Goal: Transaction & Acquisition: Subscribe to service/newsletter

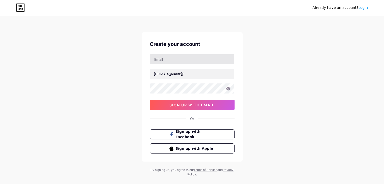
click at [177, 54] on div "Create your account bio.link/ 0cAFcWeA46Gp9e1z-29vqcypP-q90KW15OtxLcH-s3vNRGAHs…" at bounding box center [191, 96] width 101 height 129
click at [176, 57] on input "text" at bounding box center [192, 59] width 84 height 10
paste input "[EMAIL_ADDRESS][DOMAIN_NAME]"
type input "[EMAIL_ADDRESS][DOMAIN_NAME]"
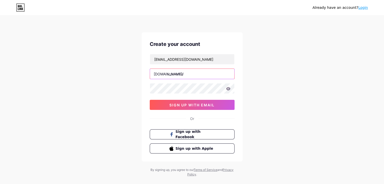
click at [191, 71] on input "text" at bounding box center [192, 74] width 84 height 10
click at [173, 78] on input "text" at bounding box center [192, 74] width 84 height 10
paste input "dermax"
type input "dermax"
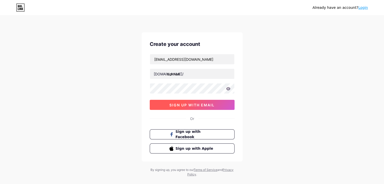
click at [177, 103] on span "sign up with email" at bounding box center [191, 105] width 45 height 4
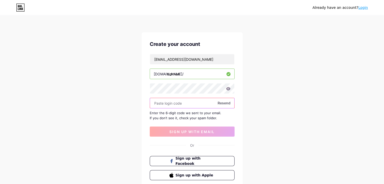
paste input "225835"
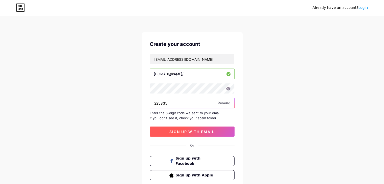
type input "225835"
click at [191, 132] on span "sign up with email" at bounding box center [191, 132] width 45 height 4
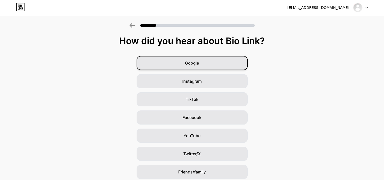
click at [182, 61] on div "Google" at bounding box center [191, 63] width 111 height 14
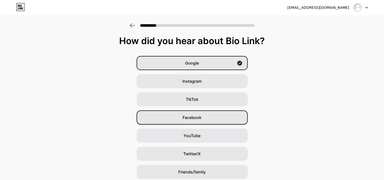
scroll to position [20, 0]
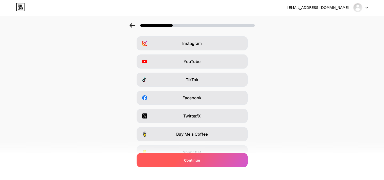
click at [191, 161] on span "Continue" at bounding box center [192, 160] width 16 height 5
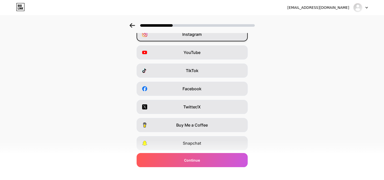
scroll to position [63, 0]
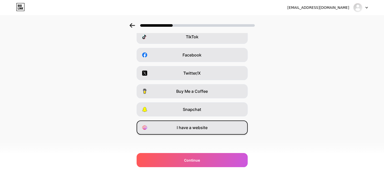
click at [213, 130] on div "I have a website" at bounding box center [191, 128] width 111 height 14
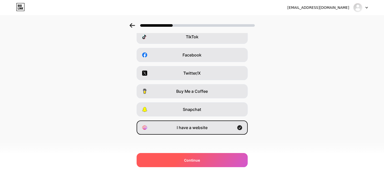
click at [202, 161] on div "Continue" at bounding box center [191, 160] width 111 height 14
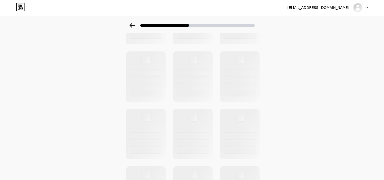
scroll to position [0, 0]
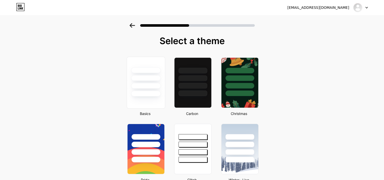
click at [153, 86] on div at bounding box center [146, 86] width 30 height 6
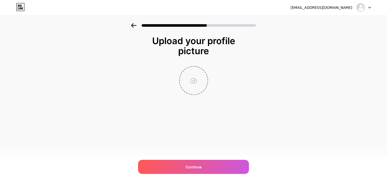
click at [192, 81] on input "file" at bounding box center [194, 81] width 28 height 28
type input "C:\fakepath\banner.jpg"
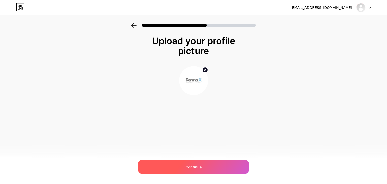
click at [215, 168] on div "Continue" at bounding box center [193, 167] width 111 height 14
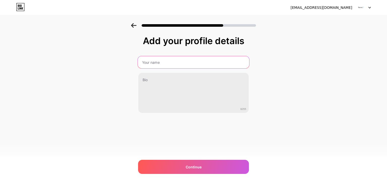
drag, startPoint x: 157, startPoint y: 59, endPoint x: 158, endPoint y: 65, distance: 6.1
click at [157, 59] on input "text" at bounding box center [193, 62] width 111 height 12
type input "Derma X"
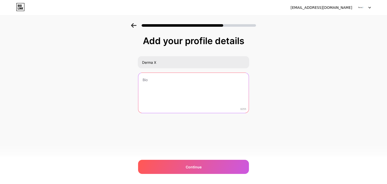
click at [161, 86] on textarea at bounding box center [193, 93] width 110 height 41
paste textarea "Derma X er førende inden for kosmetiske klinik maskiner, med fokus på høj kvali…"
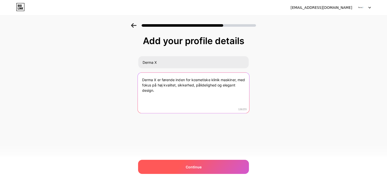
type textarea "Derma X er førende inden for kosmetiske klinik maskiner, med fokus på høj kvali…"
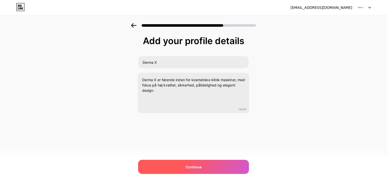
click at [190, 167] on span "Continue" at bounding box center [194, 166] width 16 height 5
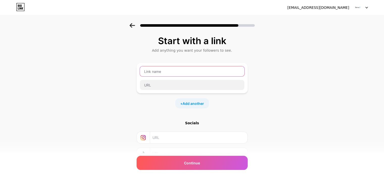
click at [165, 74] on input "text" at bounding box center [192, 71] width 104 height 10
click at [133, 85] on div "Start with a link Add anything you want your followers to see. + Add another So…" at bounding box center [192, 111] width 384 height 177
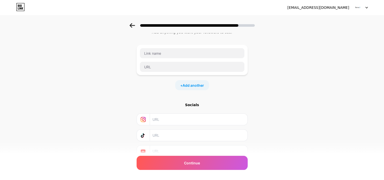
scroll to position [40, 0]
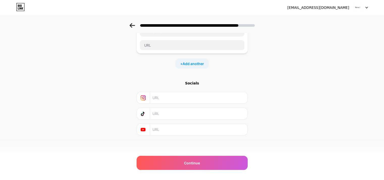
click at [167, 100] on input "text" at bounding box center [198, 97] width 92 height 11
paste input "https://www.instagram.com/Dermax_Danmark"
type input "https://www.instagram.com/Dermax_Danmark"
click at [157, 111] on input "text" at bounding box center [198, 113] width 92 height 11
click at [164, 126] on input "text" at bounding box center [198, 129] width 92 height 11
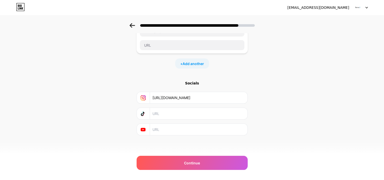
paste input "https://www.youtube.com/@DermaX-DK"
type input "https://www.youtube.com/@DermaX-DK"
click at [241, 110] on input "text" at bounding box center [198, 113] width 92 height 11
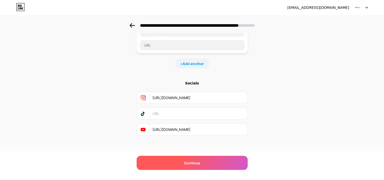
click at [207, 161] on div "Continue" at bounding box center [191, 163] width 111 height 14
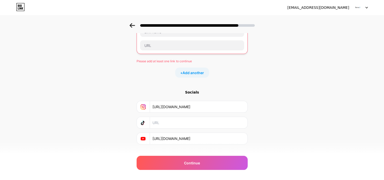
scroll to position [15, 0]
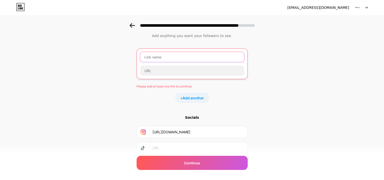
click at [151, 60] on input "text" at bounding box center [192, 57] width 104 height 10
paste input "Laser Removal Tattoo"
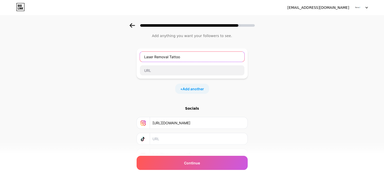
type input "Laser Removal Tattoo"
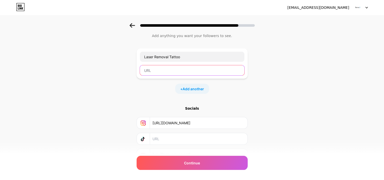
click at [170, 70] on input "text" at bounding box center [192, 70] width 104 height 10
paste input "https://derma-x.dk/maskiner/pico-laser-ultra/"
type input "https://derma-x.dk/maskiner/pico-laser-ultra/"
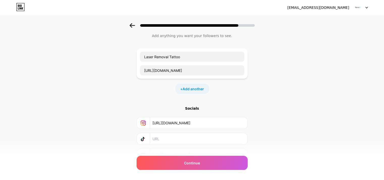
click at [296, 56] on div "Start with a link Add anything you want your followers to see. Laser Removal Ta…" at bounding box center [192, 97] width 384 height 177
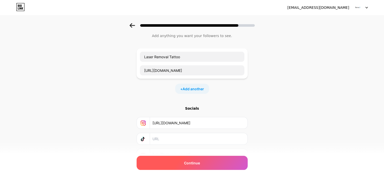
click at [213, 166] on div "Continue" at bounding box center [191, 163] width 111 height 14
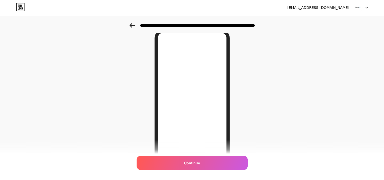
scroll to position [50, 0]
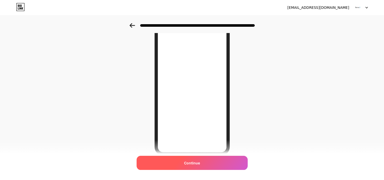
click at [206, 167] on div "Continue" at bounding box center [191, 163] width 111 height 14
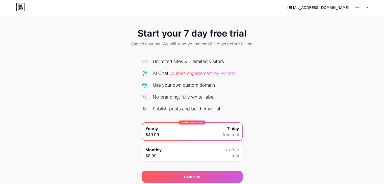
click at [226, 42] on span "Cancel anytime. We will send you an email 2 days before billing." at bounding box center [192, 44] width 123 height 6
click at [258, 59] on div "Start your 7 day free trial Cancel anytime. We will send you an email 2 days be…" at bounding box center [192, 103] width 384 height 160
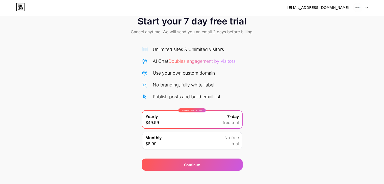
scroll to position [19, 0]
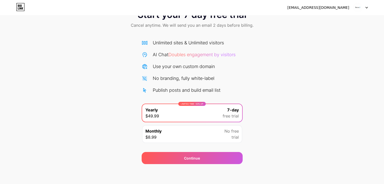
click at [219, 137] on div "Monthly $8.99 No free trial" at bounding box center [192, 134] width 100 height 18
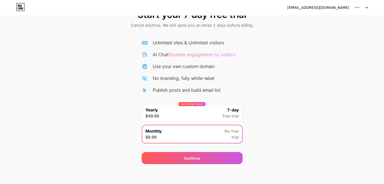
click at [219, 116] on div "LIMITED TIME : 50% off Yearly $49.99 7-day free trial" at bounding box center [192, 113] width 100 height 18
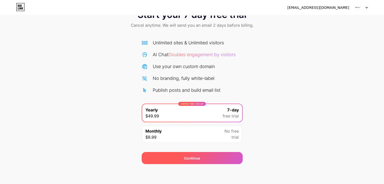
click at [224, 158] on div "Continue" at bounding box center [191, 158] width 101 height 12
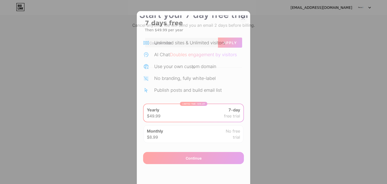
click at [240, 20] on div at bounding box center [243, 18] width 9 height 9
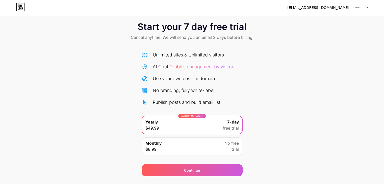
scroll to position [0, 0]
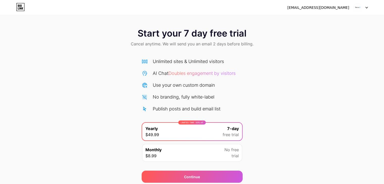
click at [331, 9] on div "[EMAIL_ADDRESS][DOMAIN_NAME]" at bounding box center [318, 7] width 62 height 5
click at [354, 7] on img at bounding box center [358, 8] width 10 height 10
click at [20, 9] on icon at bounding box center [20, 7] width 9 height 8
click at [188, 40] on div "Start your 7 day free trial Cancel anytime. We will send you an email 2 days be…" at bounding box center [192, 38] width 384 height 30
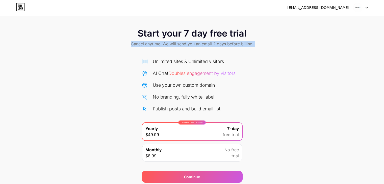
click at [188, 40] on div "Start your 7 day free trial Cancel anytime. We will send you an email 2 days be…" at bounding box center [192, 38] width 384 height 30
click at [186, 59] on div "Unlimited sites & Unlimited visitors" at bounding box center [188, 61] width 71 height 7
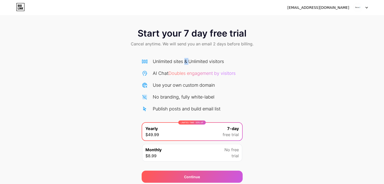
click at [186, 59] on div "Unlimited sites & Unlimited visitors" at bounding box center [188, 61] width 71 height 7
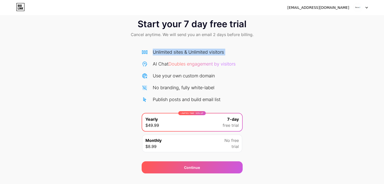
scroll to position [19, 0]
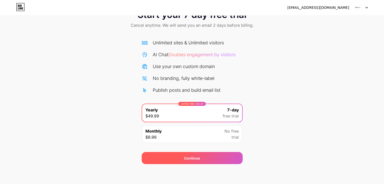
click at [196, 160] on span "Continue" at bounding box center [192, 158] width 16 height 5
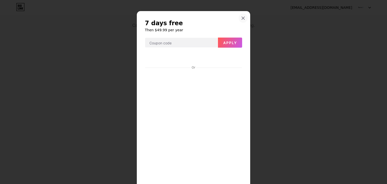
click at [241, 20] on icon at bounding box center [243, 18] width 4 height 4
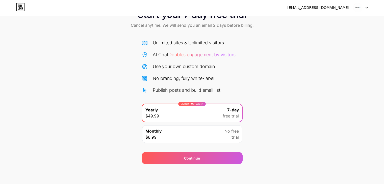
click at [176, 132] on div "Monthly $8.99 No free trial" at bounding box center [192, 134] width 100 height 18
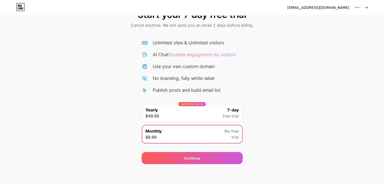
click at [178, 114] on div "LIMITED TIME : 50% off Yearly $49.99 7-day free trial" at bounding box center [192, 113] width 100 height 18
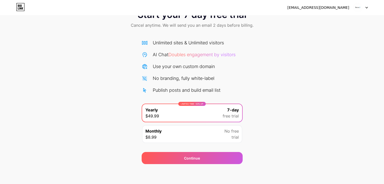
click at [111, 105] on div "Start your 7 day free trial Cancel anytime. We will send you an email 2 days be…" at bounding box center [192, 85] width 384 height 160
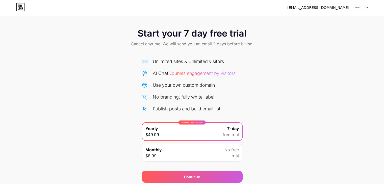
scroll to position [0, 0]
click at [320, 11] on div "[EMAIL_ADDRESS][DOMAIN_NAME]" at bounding box center [327, 7] width 80 height 9
click at [360, 6] on img at bounding box center [358, 8] width 10 height 10
click at [320, 11] on div "[EMAIL_ADDRESS][DOMAIN_NAME]" at bounding box center [327, 7] width 80 height 9
click at [319, 9] on div "[EMAIL_ADDRESS][DOMAIN_NAME]" at bounding box center [318, 7] width 62 height 5
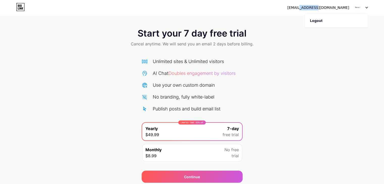
click at [319, 8] on div "[EMAIL_ADDRESS][DOMAIN_NAME]" at bounding box center [318, 7] width 62 height 5
click at [18, 9] on icon at bounding box center [20, 7] width 9 height 8
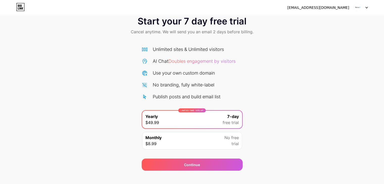
scroll to position [19, 0]
